Goal: Check status: Check status

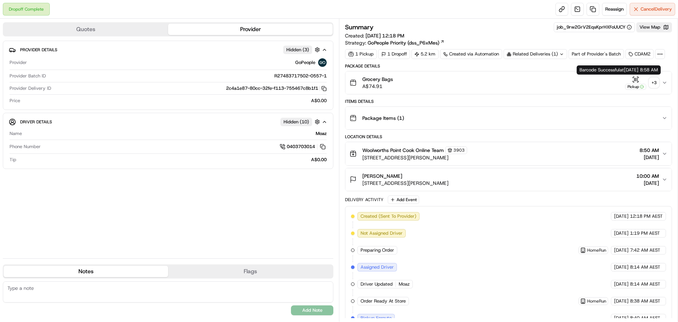
click at [654, 78] on div "+ 3" at bounding box center [654, 83] width 10 height 10
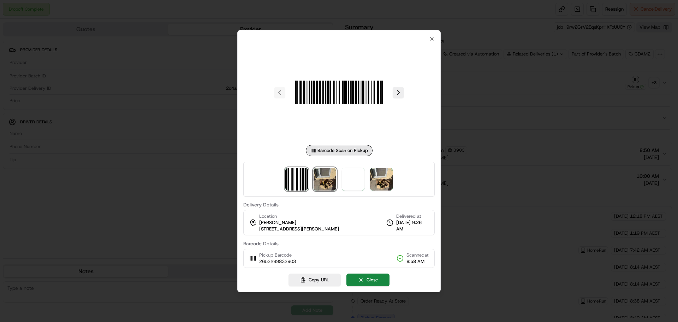
click at [333, 180] on img at bounding box center [325, 179] width 23 height 23
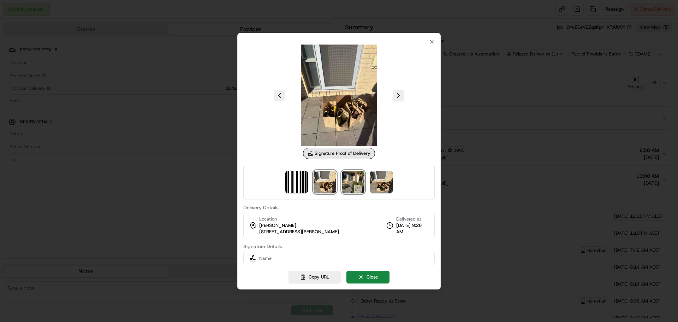
click at [353, 182] on img at bounding box center [353, 182] width 23 height 23
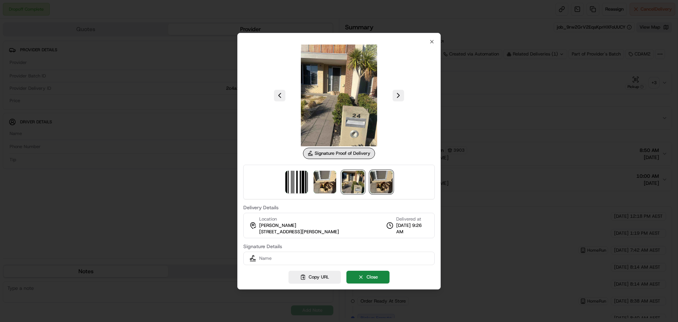
click at [381, 183] on img at bounding box center [381, 182] width 23 height 23
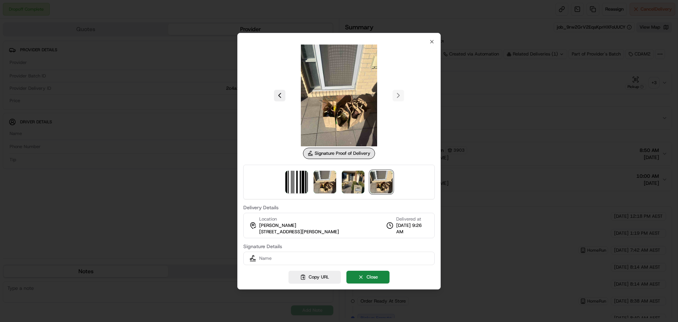
click at [459, 166] on div at bounding box center [339, 161] width 678 height 322
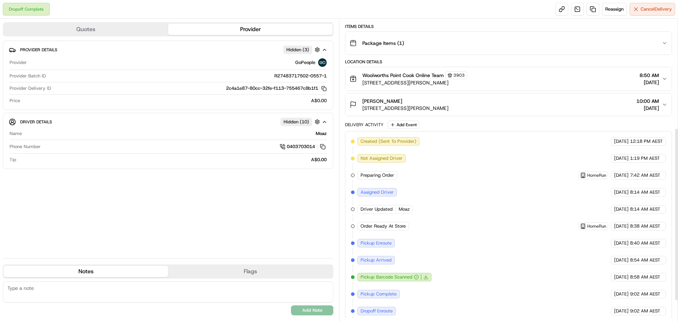
scroll to position [212, 0]
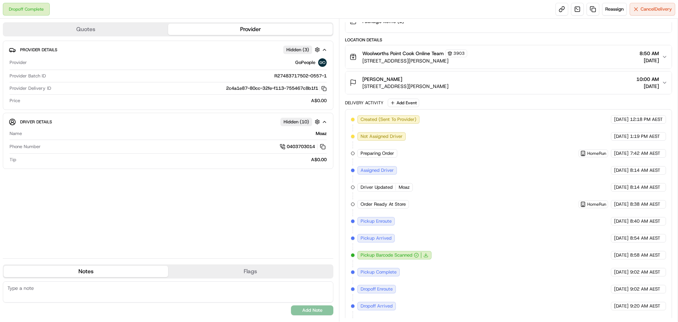
click at [666, 54] on icon "button" at bounding box center [665, 57] width 6 height 6
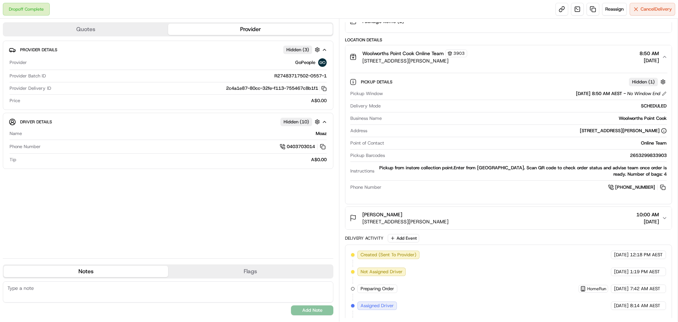
click at [666, 217] on icon "button" at bounding box center [665, 218] width 6 height 6
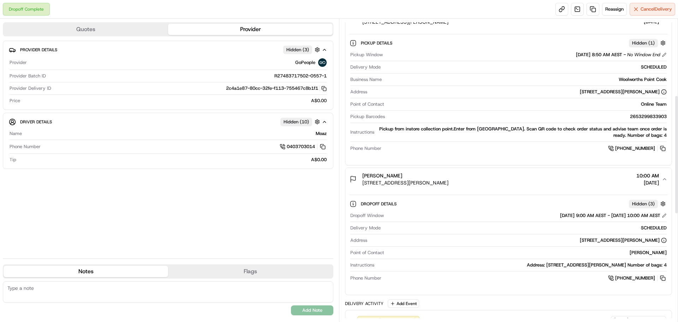
scroll to position [184, 0]
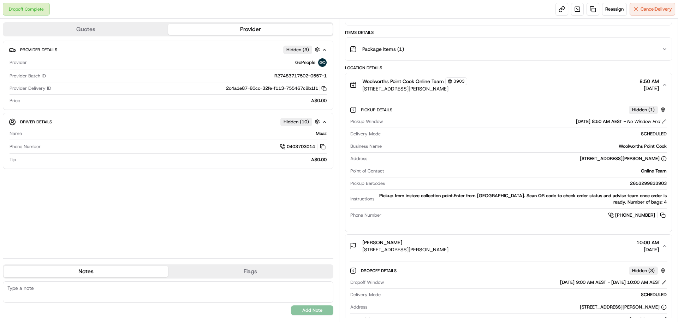
click at [661, 82] on div "Woolworths Point Cook Online Team 3903 1 Main Street, Point Cook, VIC 3030, AU …" at bounding box center [506, 84] width 312 height 15
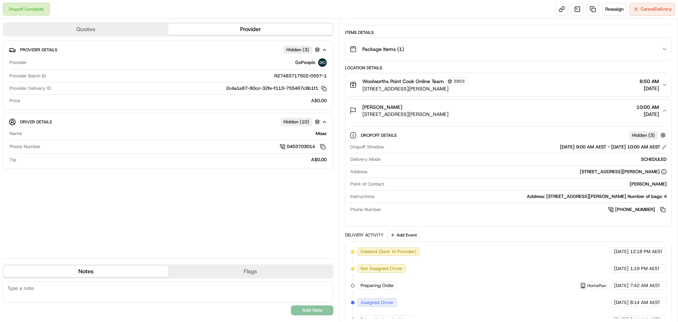
click at [665, 106] on button "Madison Leonard 24 Middleton Dr, Point Cook, VIC 3030, AU 10:00 AM 19/08/2025" at bounding box center [509, 110] width 326 height 23
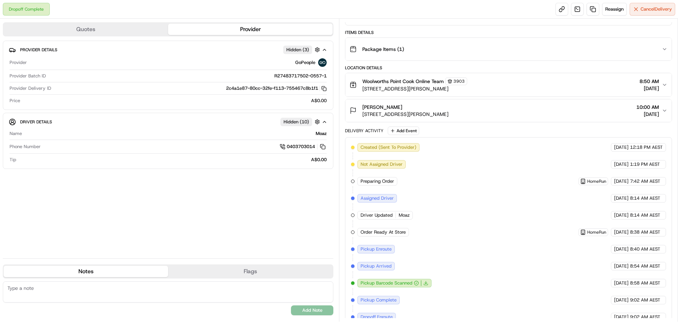
click at [662, 50] on icon "button" at bounding box center [665, 49] width 6 height 6
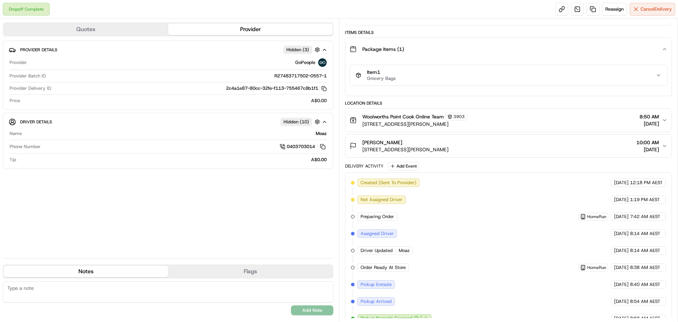
click at [659, 121] on span "[DATE]" at bounding box center [649, 123] width 19 height 7
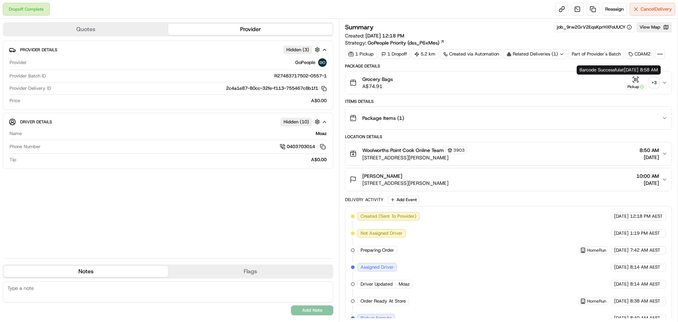
click at [633, 86] on div "Pickup" at bounding box center [635, 87] width 21 height 6
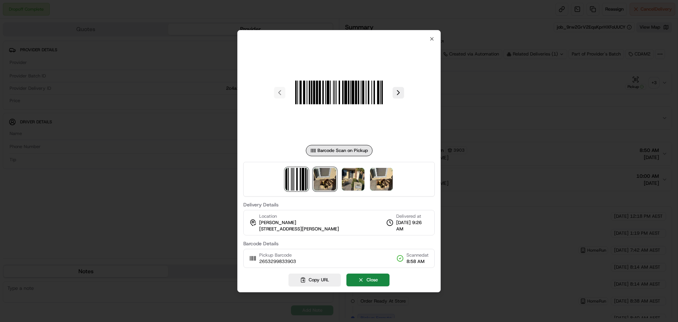
click at [319, 180] on img at bounding box center [325, 179] width 23 height 23
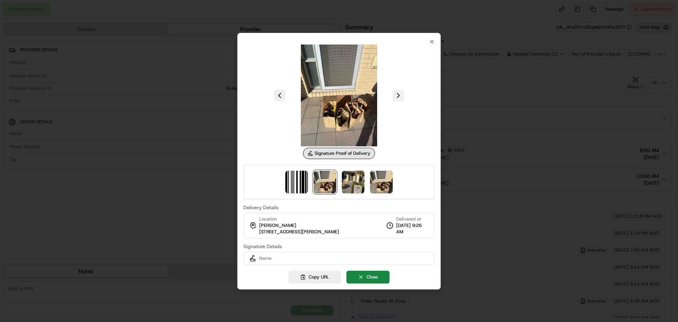
click at [400, 94] on button at bounding box center [398, 95] width 11 height 11
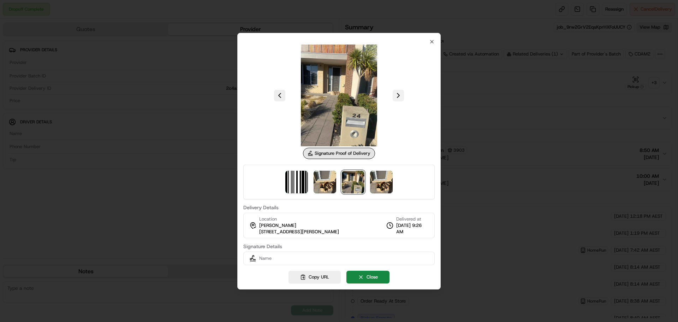
click at [400, 94] on button at bounding box center [398, 95] width 11 height 11
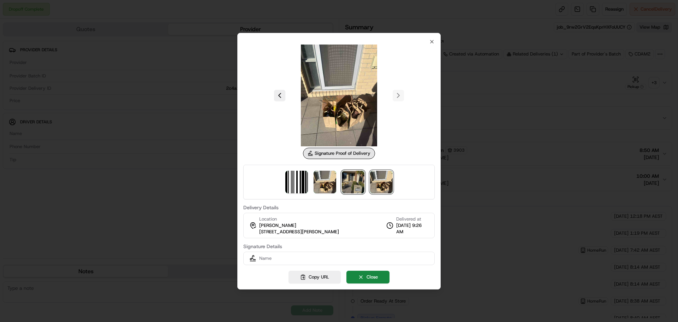
click at [350, 181] on img at bounding box center [353, 182] width 23 height 23
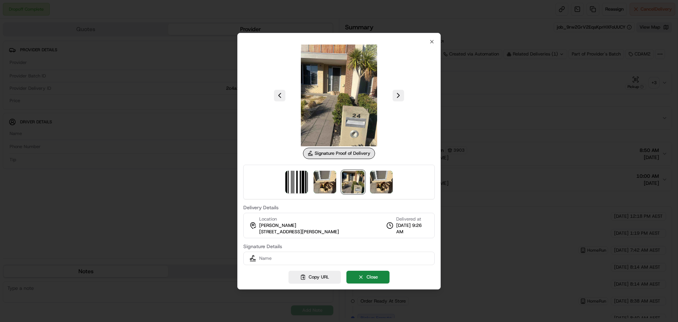
click at [268, 260] on span "Name" at bounding box center [265, 258] width 12 height 6
click at [402, 97] on button at bounding box center [398, 95] width 11 height 11
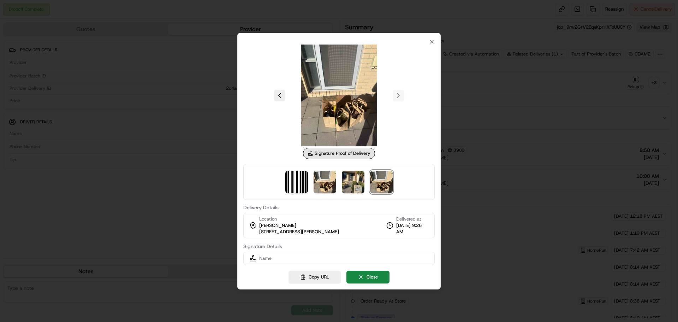
click at [399, 95] on div at bounding box center [339, 96] width 192 height 102
click at [279, 94] on button at bounding box center [279, 95] width 11 height 11
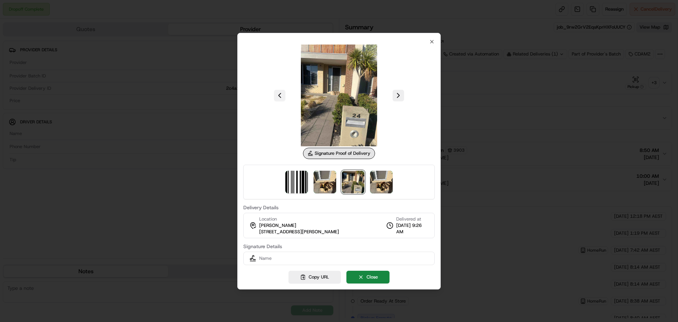
click at [279, 95] on button at bounding box center [279, 95] width 11 height 11
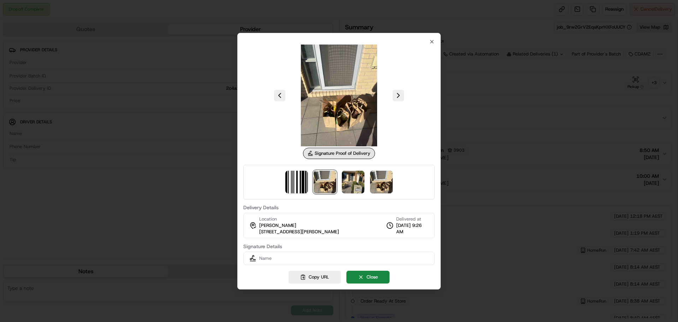
click at [432, 45] on div at bounding box center [339, 96] width 192 height 102
click at [432, 40] on icon "button" at bounding box center [432, 42] width 6 height 6
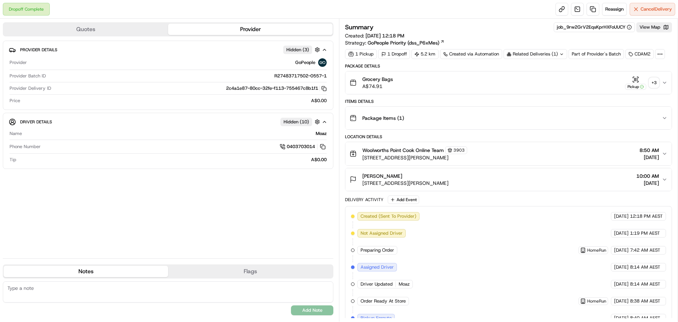
click at [657, 82] on div "+ 3" at bounding box center [654, 83] width 10 height 10
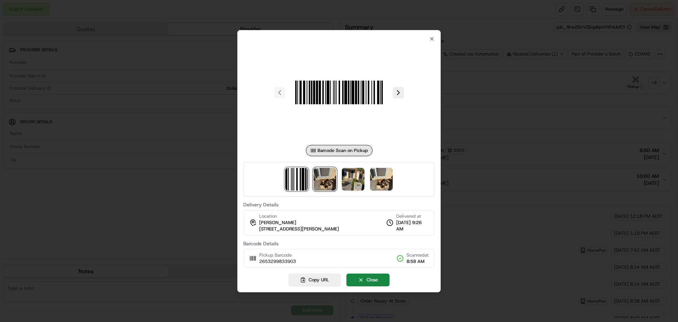
click at [327, 176] on img at bounding box center [325, 179] width 23 height 23
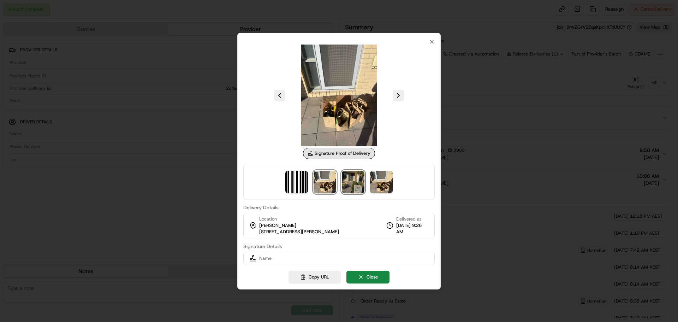
click at [342, 176] on img at bounding box center [353, 182] width 23 height 23
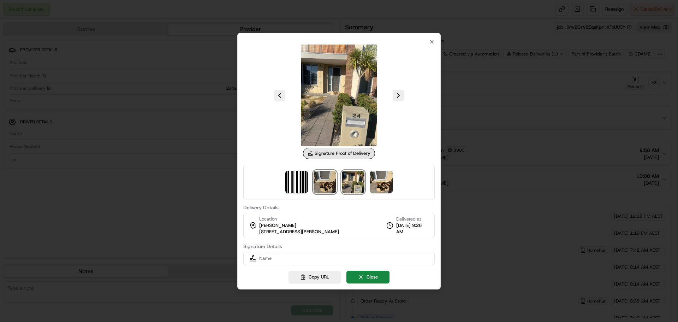
click at [325, 181] on img at bounding box center [325, 182] width 23 height 23
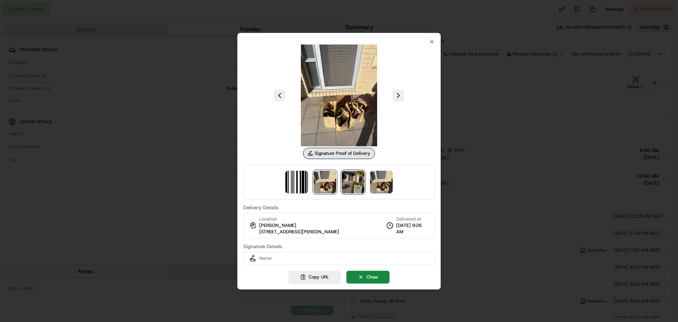
click at [363, 179] on img at bounding box center [353, 182] width 23 height 23
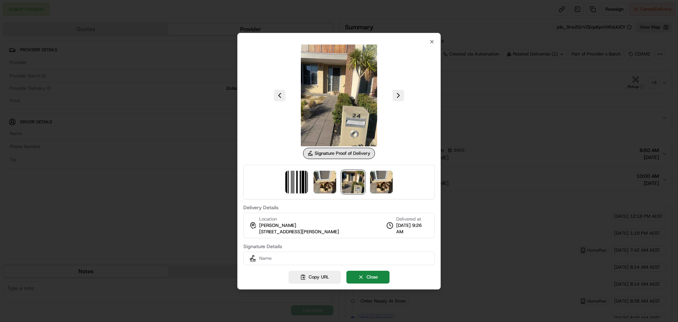
drag, startPoint x: 258, startPoint y: 224, endPoint x: 352, endPoint y: 236, distance: 95.1
click at [352, 236] on div "Location [GEOGRAPHIC_DATA][PERSON_NAME] [STREET_ADDRESS][PERSON_NAME][PERSON_NA…" at bounding box center [339, 225] width 192 height 25
click at [339, 232] on span "[STREET_ADDRESS][PERSON_NAME]" at bounding box center [299, 232] width 80 height 6
drag, startPoint x: 263, startPoint y: 233, endPoint x: 275, endPoint y: 232, distance: 11.7
click at [275, 232] on span "[STREET_ADDRESS][PERSON_NAME]" at bounding box center [299, 232] width 80 height 6
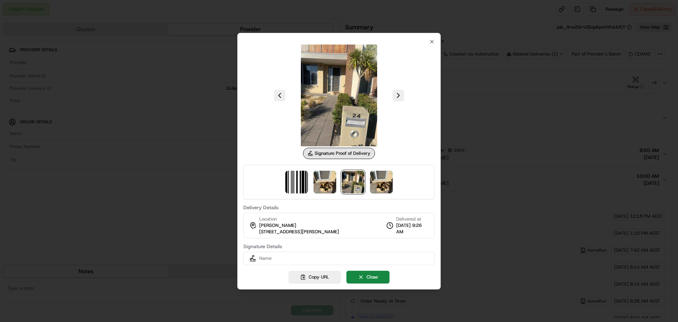
click at [538, 72] on div at bounding box center [339, 161] width 678 height 322
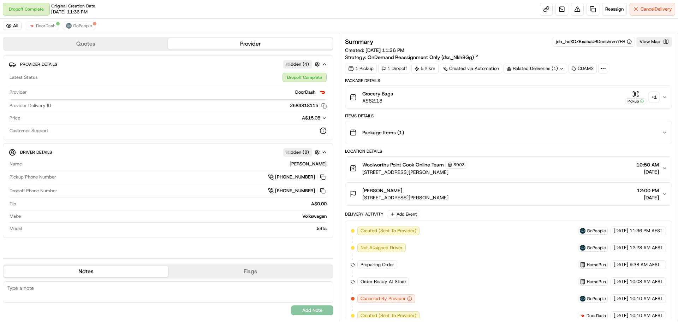
click at [665, 98] on icon "button" at bounding box center [665, 97] width 6 height 6
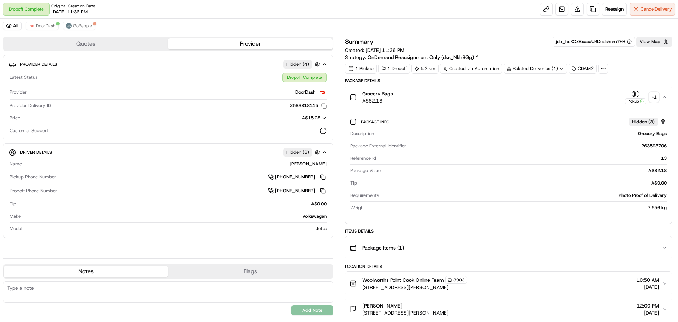
click at [655, 96] on div "+ 1" at bounding box center [654, 97] width 10 height 10
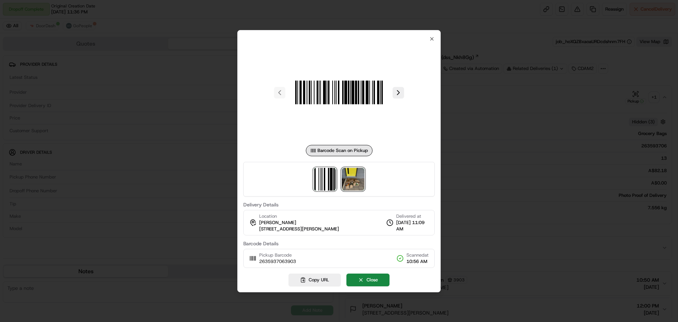
click at [358, 178] on img at bounding box center [353, 179] width 23 height 23
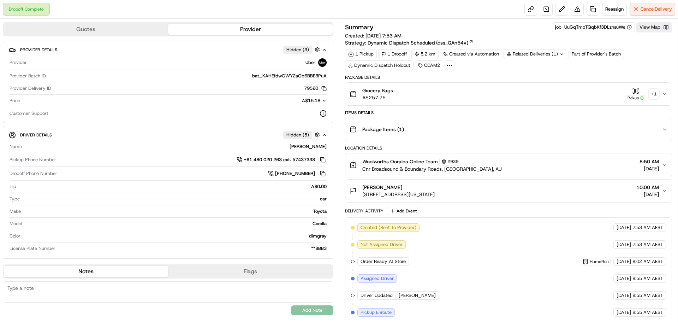
click at [663, 94] on icon "button" at bounding box center [665, 94] width 6 height 6
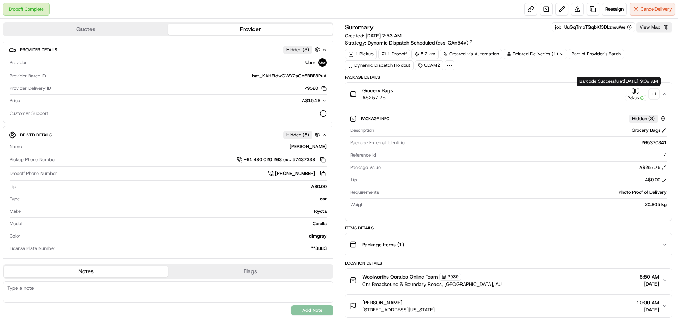
click at [650, 92] on div "+ 1" at bounding box center [654, 94] width 10 height 10
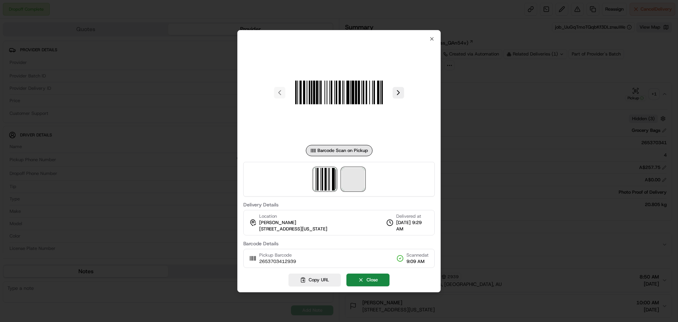
click at [358, 177] on span at bounding box center [353, 179] width 23 height 23
click at [458, 113] on div at bounding box center [339, 161] width 678 height 322
